Goal: Task Accomplishment & Management: Complete application form

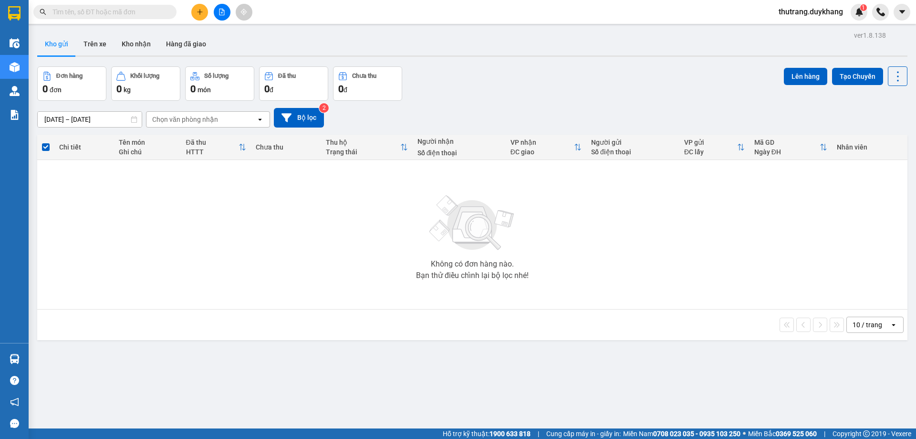
click at [127, 14] on input "text" at bounding box center [108, 12] width 113 height 10
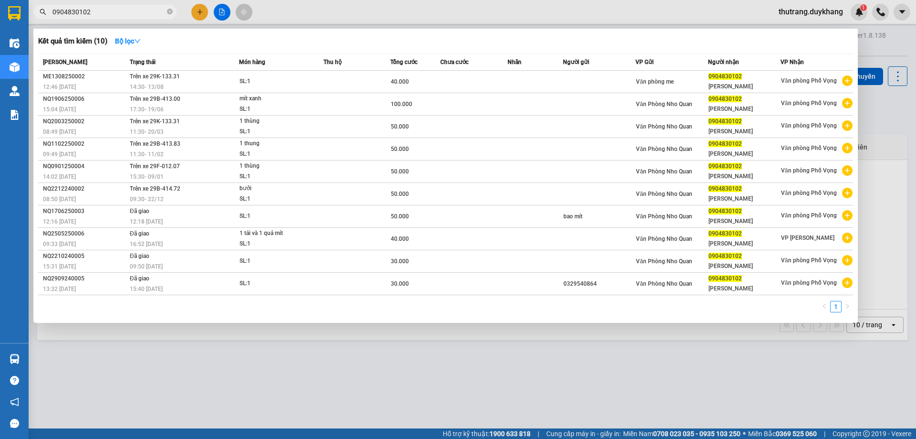
type input "0904830102"
click at [169, 15] on span at bounding box center [170, 12] width 6 height 9
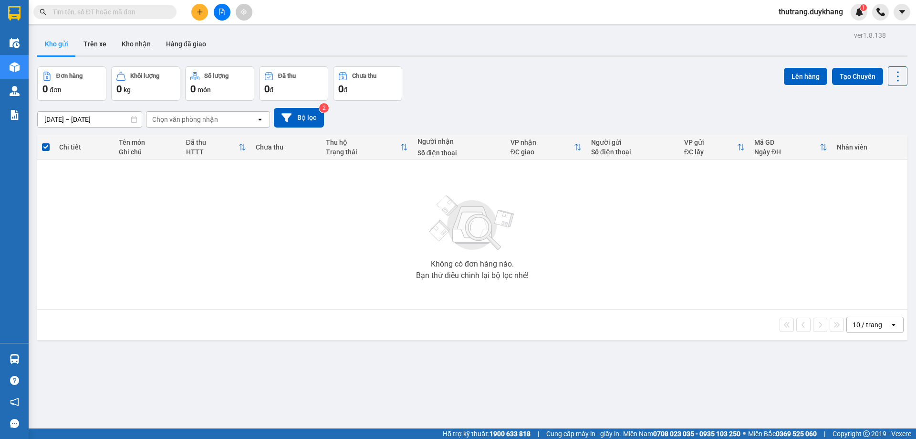
click at [195, 10] on button at bounding box center [199, 12] width 17 height 17
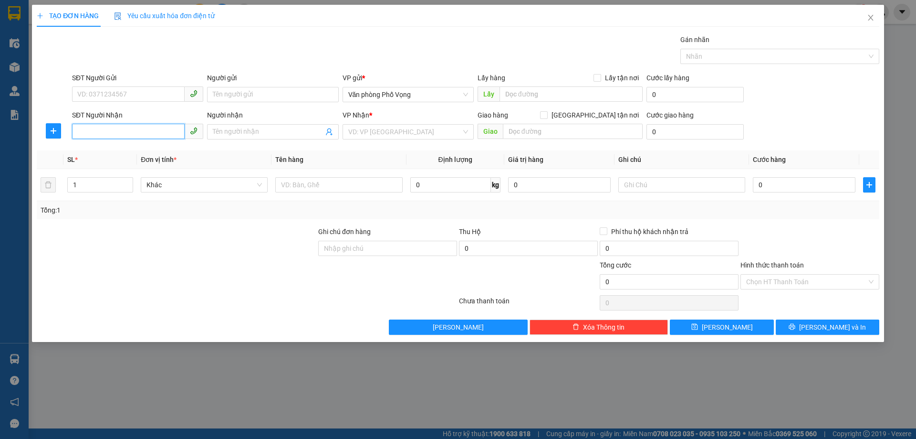
drag, startPoint x: 148, startPoint y: 133, endPoint x: 31, endPoint y: 96, distance: 122.5
click at [148, 132] on input "SĐT Người Nhận" at bounding box center [128, 131] width 113 height 15
click at [97, 93] on input "SĐT Người Gửi" at bounding box center [128, 93] width 113 height 15
type input "0968047814"
click at [94, 130] on input "SĐT Người Nhận" at bounding box center [128, 131] width 113 height 15
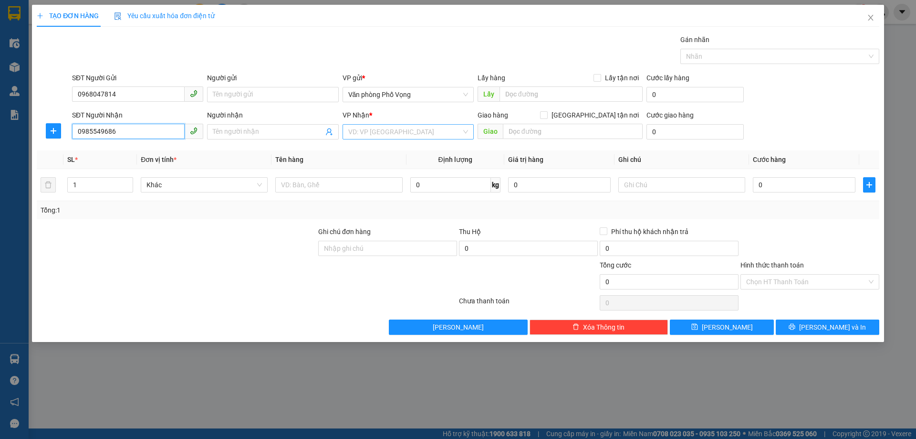
type input "0985549686"
click at [391, 128] on input "search" at bounding box center [404, 132] width 113 height 14
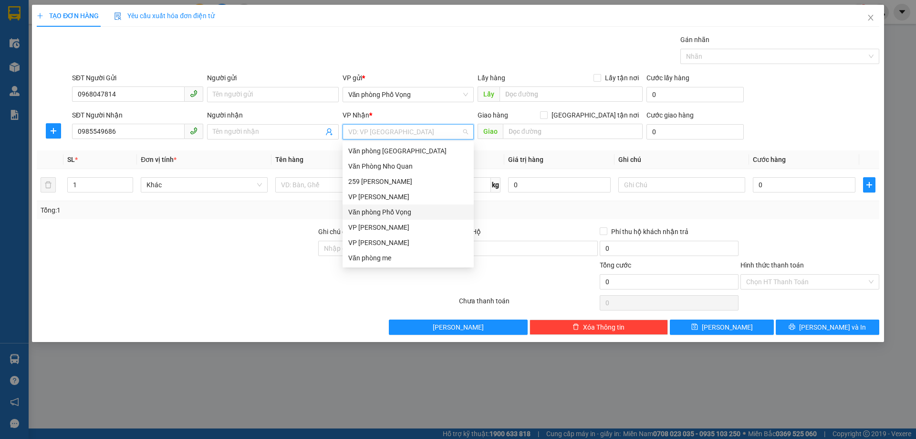
scroll to position [48, 0]
drag, startPoint x: 404, startPoint y: 211, endPoint x: 501, endPoint y: 178, distance: 102.6
click at [404, 211] on div "Văn phòng me" at bounding box center [408, 210] width 120 height 10
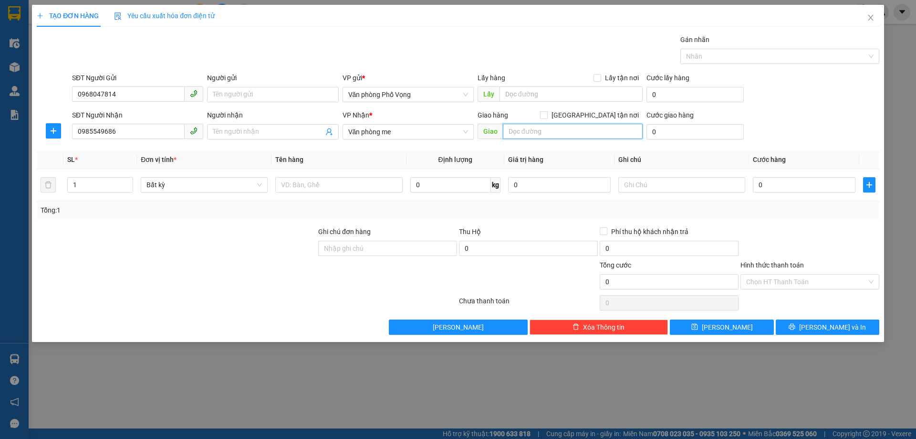
click at [548, 133] on input "text" at bounding box center [573, 131] width 140 height 15
type input "vpme"
click at [568, 130] on input "vpme" at bounding box center [573, 131] width 140 height 15
drag, startPoint x: 568, startPoint y: 130, endPoint x: 484, endPoint y: 143, distance: 85.0
click at [484, 143] on div "Transit Pickup Surcharge Ids Transit Deliver Surcharge Ids Transit Deliver Surc…" at bounding box center [458, 184] width 843 height 300
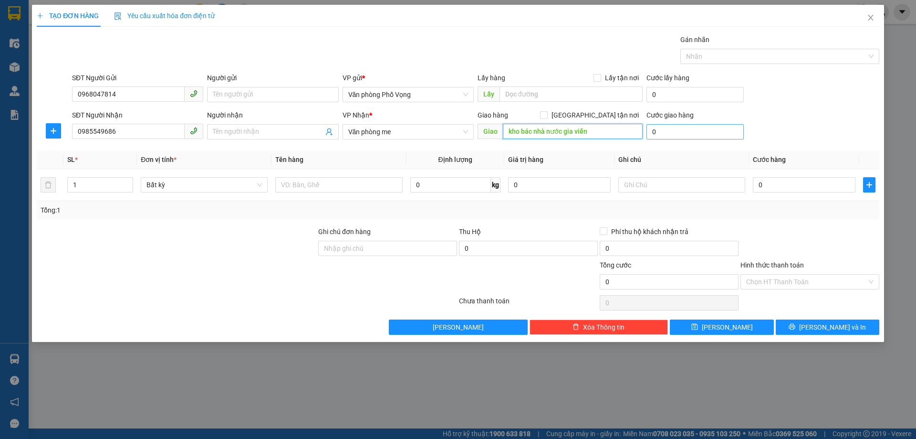
type input "kho bác nhà nước gia viễn"
type input "4"
type input "40"
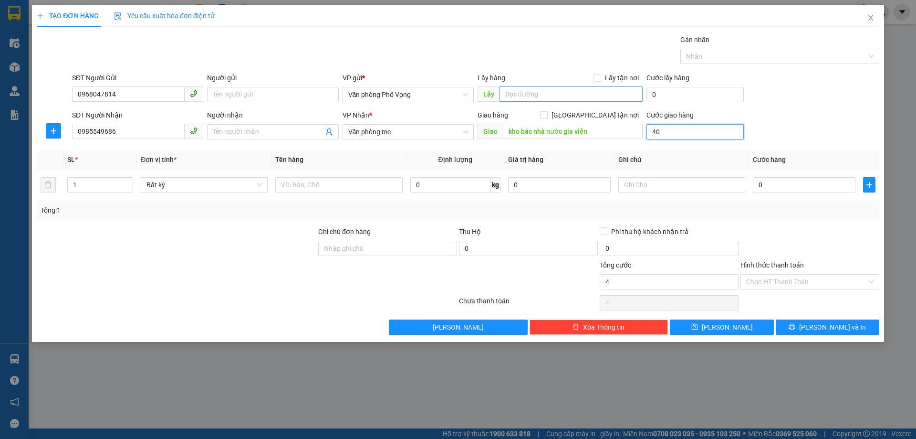
type input "40"
type input "40.000"
click at [765, 75] on div "SĐT Người Gửi 0968047814 Người gửi Tên người gửi VP gửi * Văn phòng Phố Vọng Lấ…" at bounding box center [475, 89] width 811 height 33
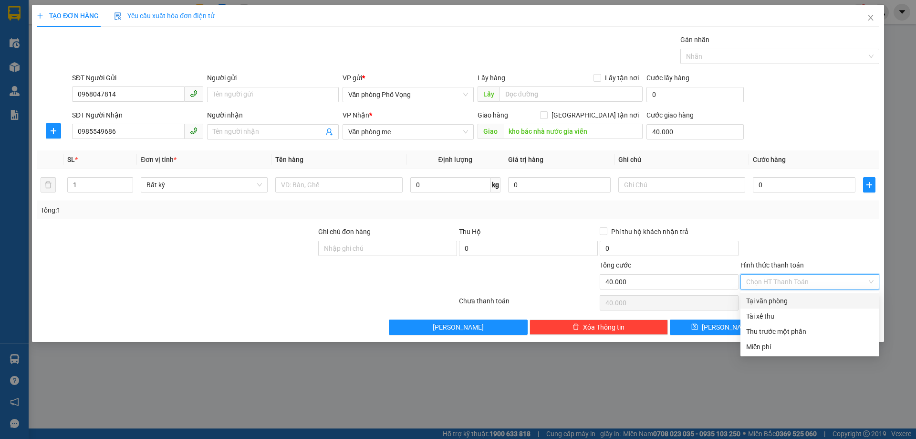
click at [804, 276] on input "Hình thức thanh toán" at bounding box center [806, 281] width 121 height 14
click at [793, 297] on div "Tại văn phòng" at bounding box center [809, 300] width 127 height 10
type input "0"
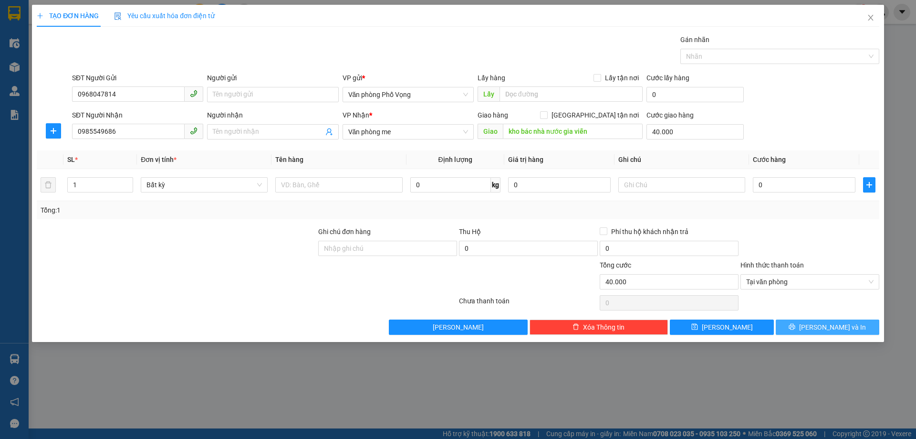
click at [832, 325] on span "[PERSON_NAME] và In" at bounding box center [832, 327] width 67 height 10
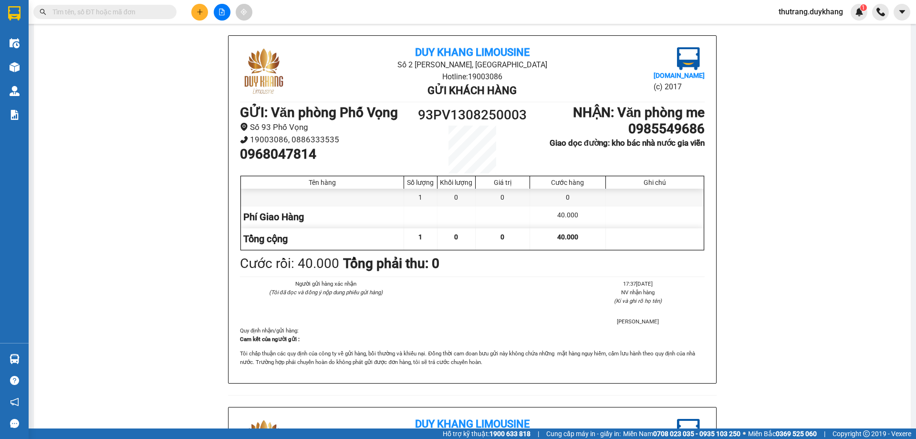
scroll to position [95, 0]
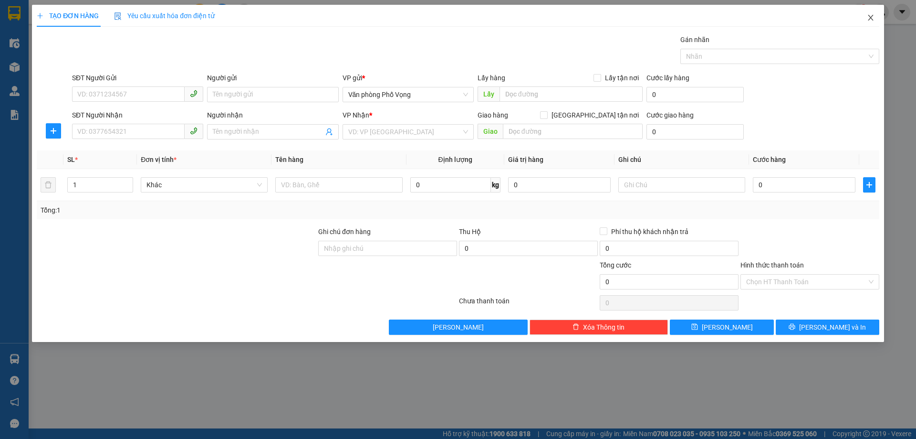
click at [873, 18] on icon "close" at bounding box center [871, 18] width 8 height 8
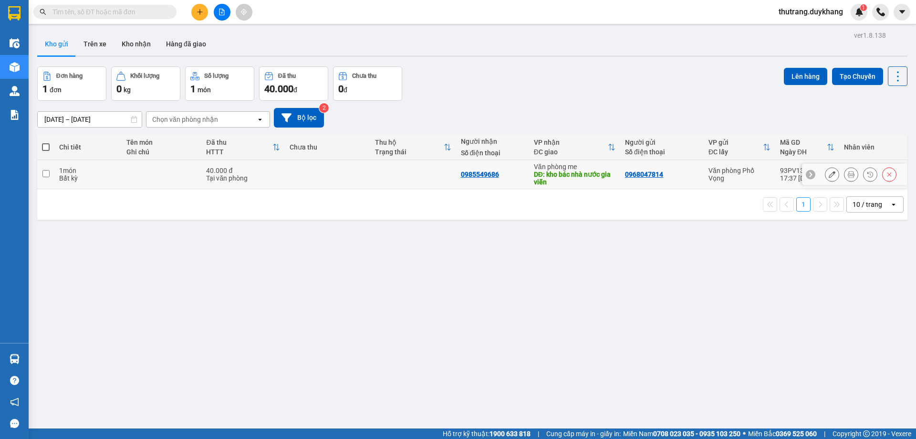
click at [139, 182] on td at bounding box center [162, 174] width 80 height 29
checkbox input "true"
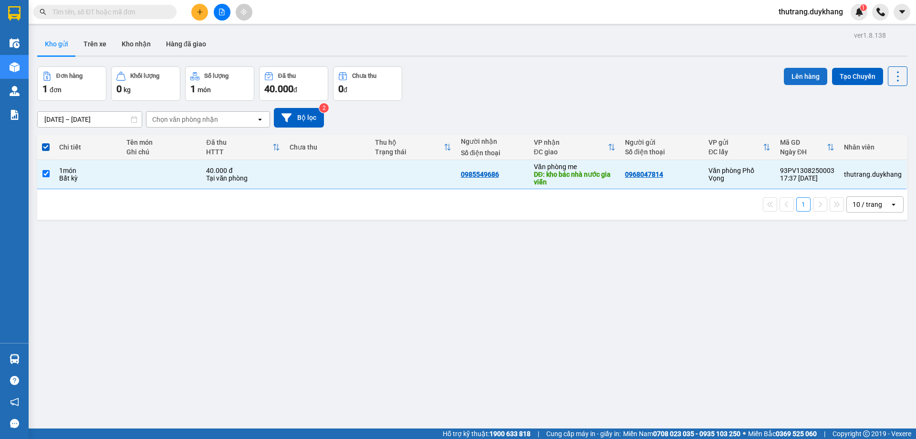
click at [810, 84] on button "Lên hàng" at bounding box center [805, 76] width 43 height 17
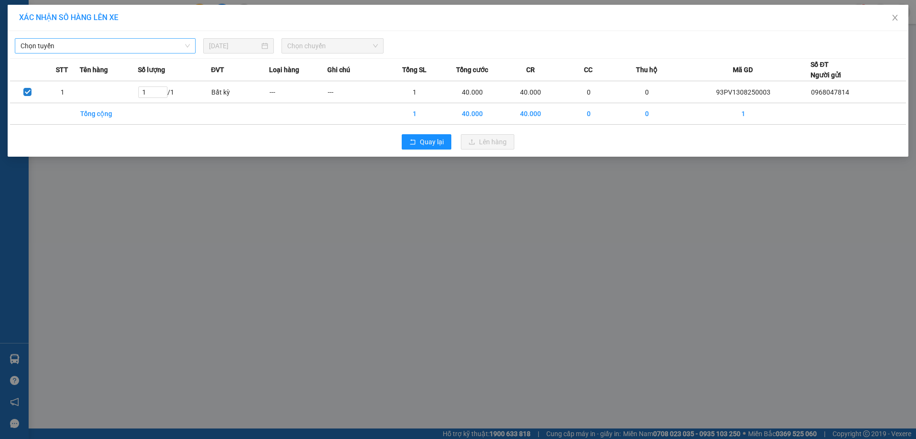
click at [132, 46] on span "Chọn tuyến" at bounding box center [105, 46] width 169 height 14
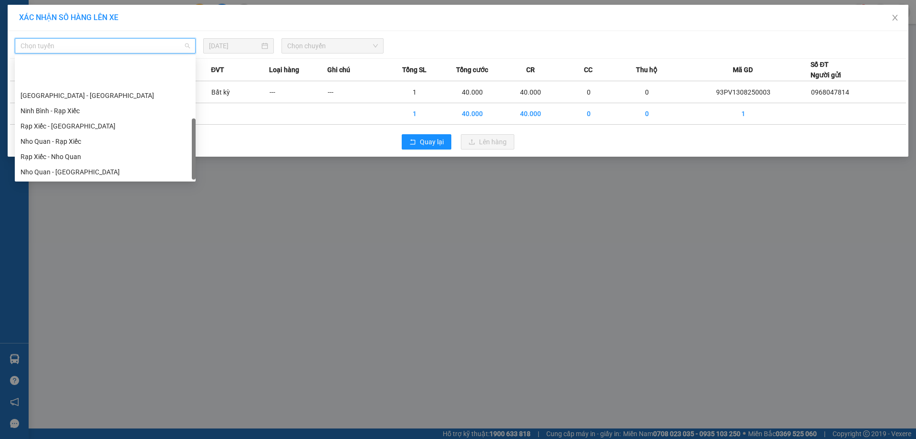
scroll to position [46, 0]
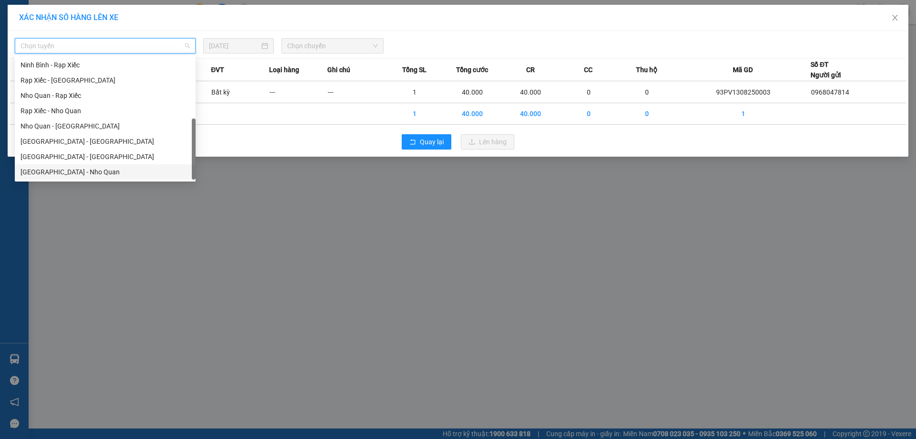
click at [85, 171] on div "[GEOGRAPHIC_DATA] - Nho Quan" at bounding box center [105, 172] width 169 height 10
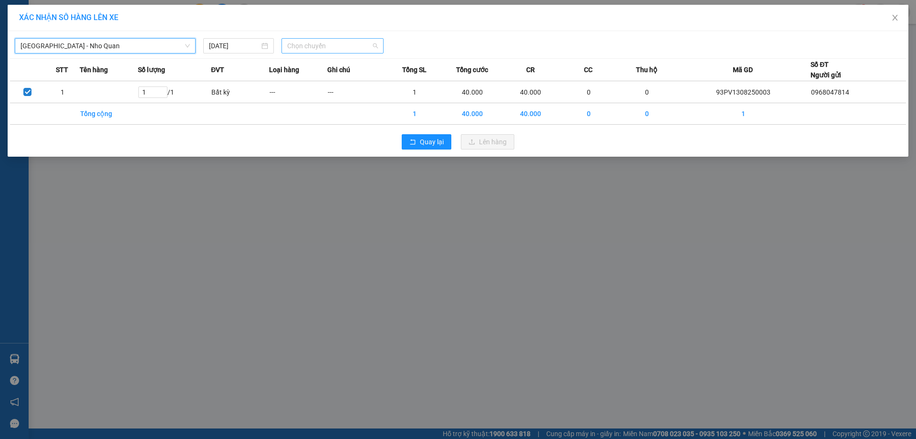
click at [348, 46] on span "Chọn chuyến" at bounding box center [332, 46] width 91 height 14
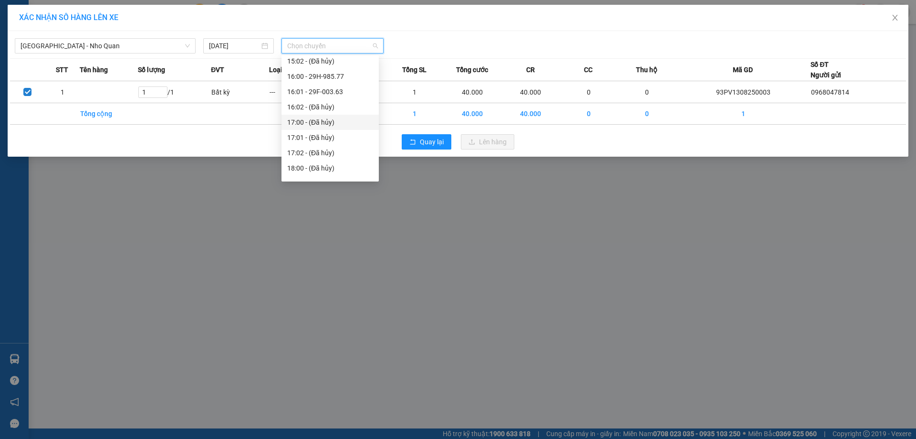
scroll to position [525, 0]
click at [344, 134] on div "18:01 - 29K-133.31" at bounding box center [330, 135] width 86 height 10
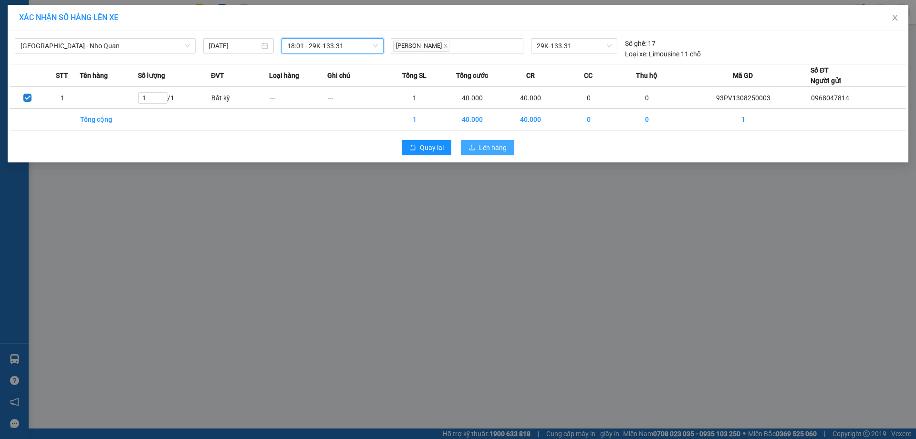
drag, startPoint x: 492, startPoint y: 150, endPoint x: 479, endPoint y: 147, distance: 13.2
click at [492, 150] on span "Lên hàng" at bounding box center [493, 147] width 28 height 10
